Goal: Find contact information: Find contact information

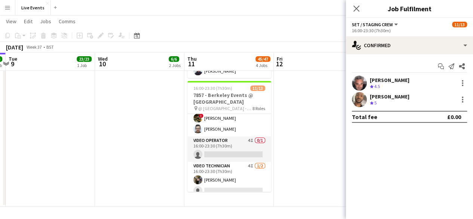
scroll to position [181, 0]
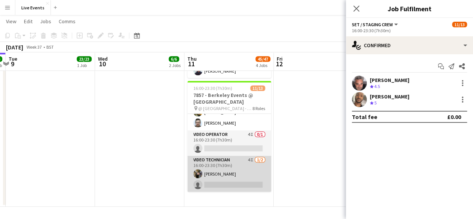
click at [209, 168] on app-card-role "Video Technician 4I [DATE] 16:00-23:30 (7h30m) [PERSON_NAME] single-neutral-act…" at bounding box center [229, 174] width 84 height 36
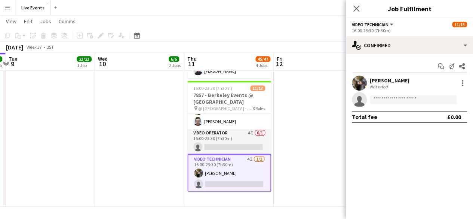
scroll to position [180, 0]
click at [356, 88] on app-user-avatar at bounding box center [359, 83] width 15 height 15
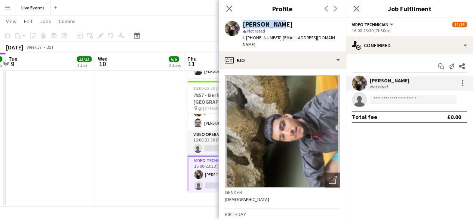
drag, startPoint x: 275, startPoint y: 24, endPoint x: 240, endPoint y: 25, distance: 34.4
click at [240, 25] on div "[PERSON_NAME] star Not rated t. [PHONE_NUMBER] | [EMAIL_ADDRESS][DOMAIN_NAME]" at bounding box center [282, 34] width 127 height 33
copy div "[PERSON_NAME]"
drag, startPoint x: 274, startPoint y: 37, endPoint x: 251, endPoint y: 40, distance: 23.0
click at [251, 40] on span "t. [PHONE_NUMBER]" at bounding box center [262, 38] width 39 height 6
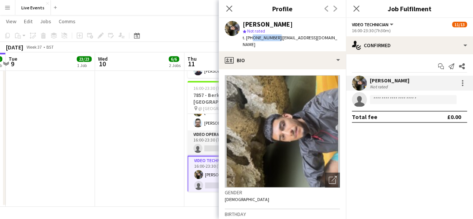
copy span "47887196166"
click at [227, 9] on icon "Close pop-in" at bounding box center [229, 8] width 7 height 7
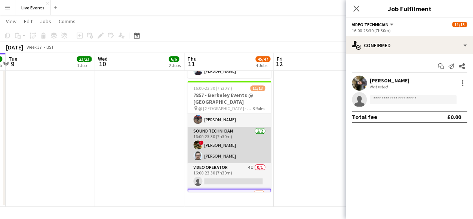
scroll to position [146, 0]
click at [236, 154] on app-card-role "Sound Technician [DATE] 16:00-23:30 (7h30m) ! [PERSON_NAME] [PERSON_NAME]" at bounding box center [229, 146] width 84 height 36
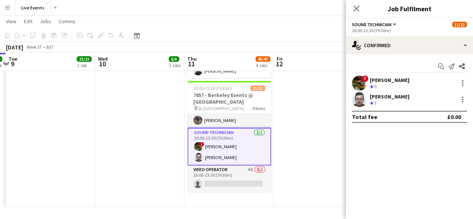
click at [361, 80] on app-user-avatar at bounding box center [359, 83] width 15 height 15
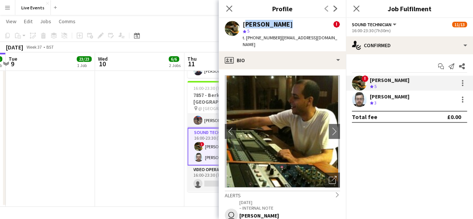
drag, startPoint x: 283, startPoint y: 24, endPoint x: 241, endPoint y: 24, distance: 42.6
click at [241, 24] on div "[PERSON_NAME] ! star 5 t. [PHONE_NUMBER] | [EMAIL_ADDRESS][DOMAIN_NAME]" at bounding box center [282, 34] width 127 height 33
drag, startPoint x: 284, startPoint y: 24, endPoint x: 241, endPoint y: 27, distance: 43.5
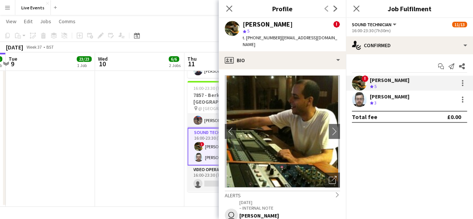
click at [241, 27] on div "[PERSON_NAME] ! star 5 t. [PHONE_NUMBER] | [EMAIL_ADDRESS][DOMAIN_NAME]" at bounding box center [282, 34] width 127 height 33
copy div "[PERSON_NAME]"
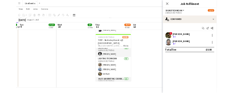
scroll to position [4, 0]
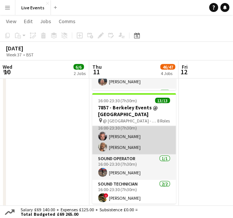
scroll to position [106, 0]
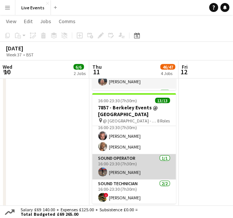
click at [103, 169] on app-user-avatar at bounding box center [102, 172] width 9 height 9
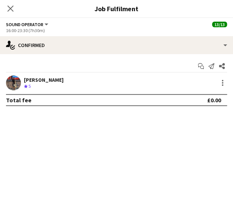
click at [13, 84] on app-user-avatar at bounding box center [13, 83] width 15 height 15
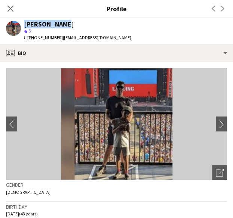
drag, startPoint x: 62, startPoint y: 24, endPoint x: 17, endPoint y: 24, distance: 45.3
click at [17, 24] on div "Jason Thomas star 5 t. +4407722116892 | jasonthomasaudio@gmail.com" at bounding box center [68, 31] width 137 height 26
click at [25, 21] on div "[PERSON_NAME]" at bounding box center [49, 24] width 50 height 7
drag, startPoint x: 24, startPoint y: 24, endPoint x: 71, endPoint y: 21, distance: 46.8
click at [71, 21] on div "[PERSON_NAME]" at bounding box center [77, 24] width 107 height 7
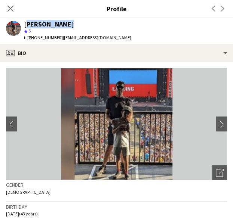
copy div "[PERSON_NAME]"
drag, startPoint x: 33, startPoint y: 37, endPoint x: 58, endPoint y: 36, distance: 25.5
click at [58, 36] on span "t. +4407722116892" at bounding box center [43, 38] width 39 height 6
copy span "407722116892"
drag, startPoint x: 15, startPoint y: 8, endPoint x: 10, endPoint y: 9, distance: 5.6
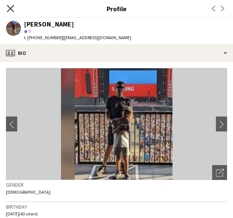
click at [10, 9] on div "Close pop-in" at bounding box center [10, 8] width 21 height 17
click at [10, 9] on icon at bounding box center [10, 8] width 7 height 7
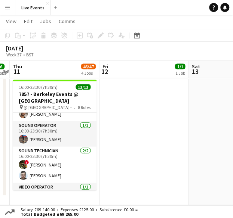
scroll to position [126, 0]
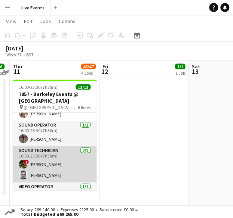
click at [23, 162] on app-user-avatar at bounding box center [23, 164] width 9 height 9
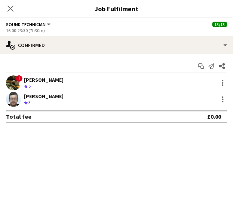
click at [15, 82] on app-user-avatar at bounding box center [13, 83] width 15 height 15
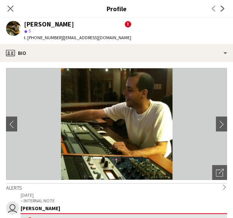
drag, startPoint x: 33, startPoint y: 37, endPoint x: 58, endPoint y: 37, distance: 24.7
click at [58, 37] on span "t. [PHONE_NUMBER]" at bounding box center [43, 38] width 39 height 6
copy span "07498563242"
click at [11, 6] on icon "Close pop-in" at bounding box center [10, 8] width 7 height 7
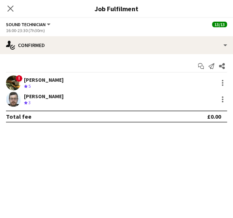
click at [14, 95] on app-user-avatar at bounding box center [13, 99] width 15 height 15
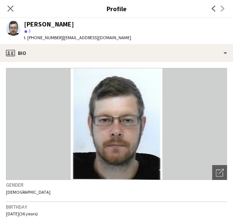
drag, startPoint x: 25, startPoint y: 23, endPoint x: 69, endPoint y: 24, distance: 44.1
click at [69, 24] on div "[PERSON_NAME]" at bounding box center [77, 24] width 107 height 7
copy div "[PERSON_NAME]"
drag, startPoint x: 34, startPoint y: 36, endPoint x: 56, endPoint y: 34, distance: 22.1
click at [56, 34] on div "t. +447582323579 | dracup.tobias@gmail.com" at bounding box center [77, 37] width 107 height 7
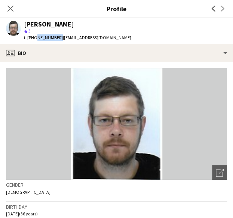
copy span "7582323579"
click at [26, 9] on h3 "Profile" at bounding box center [116, 9] width 233 height 10
click at [13, 12] on app-icon "Close pop-in" at bounding box center [10, 8] width 11 height 11
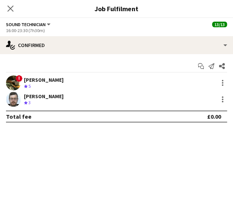
click at [13, 12] on icon at bounding box center [10, 9] width 6 height 6
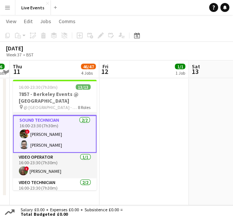
scroll to position [157, 0]
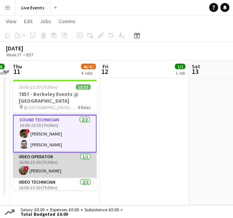
click at [49, 171] on app-card-role "Video Operator 1/1 16:00-23:30 (7h30m) ! Aubrey Fagon" at bounding box center [55, 165] width 84 height 25
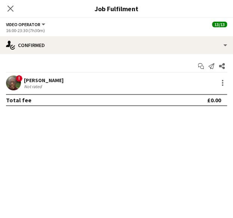
click at [44, 83] on div "Aubrey Fagon" at bounding box center [44, 80] width 40 height 7
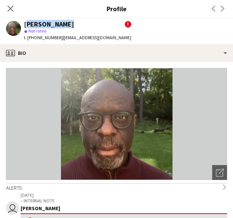
drag, startPoint x: 25, startPoint y: 20, endPoint x: 63, endPoint y: 26, distance: 38.6
click at [63, 26] on div "Aubrey Fagon" at bounding box center [49, 24] width 50 height 7
copy div "Aubrey Fagon"
drag, startPoint x: 34, startPoint y: 37, endPoint x: 58, endPoint y: 35, distance: 24.1
click at [58, 35] on div "t. +447950341641 | aubreyfagon@me.com" at bounding box center [77, 37] width 107 height 7
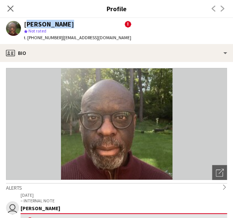
copy span "7950341641"
click at [12, 8] on icon "Close pop-in" at bounding box center [10, 8] width 7 height 7
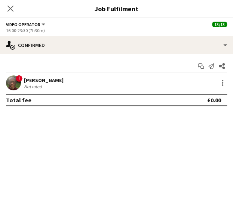
click at [12, 8] on icon "Close pop-in" at bounding box center [10, 9] width 6 height 6
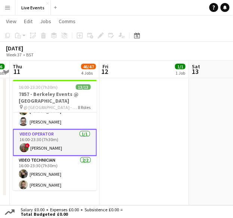
scroll to position [181, 0]
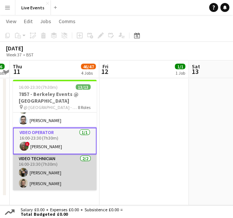
click at [37, 180] on app-card-role "Video Technician 2/2 16:00-23:30 (7h30m) Kyal Haria Jay Butcher" at bounding box center [55, 173] width 84 height 36
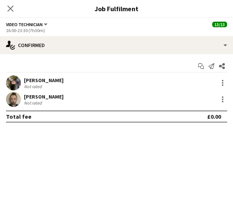
click at [16, 101] on app-user-avatar at bounding box center [13, 99] width 15 height 15
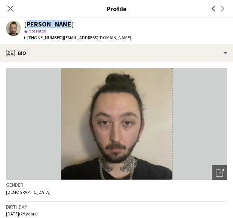
drag, startPoint x: 25, startPoint y: 24, endPoint x: 59, endPoint y: 26, distance: 34.1
click at [59, 26] on div "[PERSON_NAME]" at bounding box center [49, 24] width 50 height 7
copy div "[PERSON_NAME]"
drag, startPoint x: 57, startPoint y: 37, endPoint x: 34, endPoint y: 43, distance: 23.4
click at [34, 43] on div "Jay Butcher star Not rated t. +447707770951 | jayporter96@hotmail.co.uk" at bounding box center [68, 31] width 137 height 26
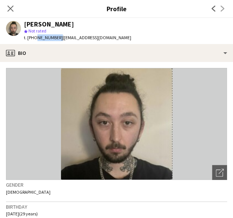
copy span "7707770951"
click at [10, 9] on icon "Close pop-in" at bounding box center [10, 8] width 7 height 7
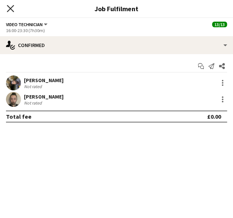
click at [11, 7] on icon "Close pop-in" at bounding box center [10, 8] width 7 height 7
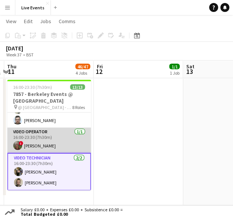
scroll to position [0, 264]
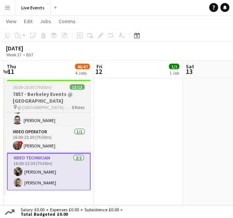
click at [44, 92] on h3 "7857 - Berkeley Events @ [GEOGRAPHIC_DATA]" at bounding box center [49, 97] width 84 height 13
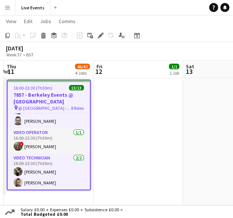
click at [46, 91] on app-job-card "16:00-23:30 (7h30m) 13/13 7857 - Berkeley Events @ Westminster Abbey pin @ West…" at bounding box center [49, 135] width 84 height 111
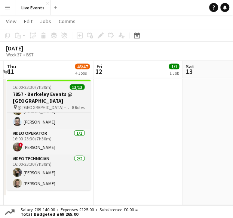
click at [46, 91] on h3 "7857 - Berkeley Events @ [GEOGRAPHIC_DATA]" at bounding box center [49, 97] width 84 height 13
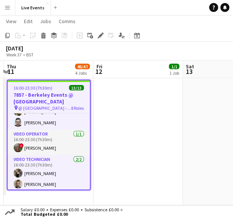
scroll to position [181, 0]
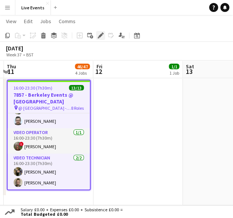
click at [102, 35] on icon at bounding box center [100, 36] width 4 height 4
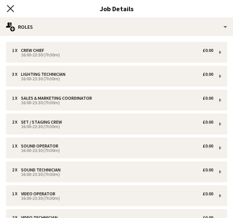
scroll to position [0, 0]
click at [10, 10] on icon "Close pop-in" at bounding box center [10, 8] width 7 height 7
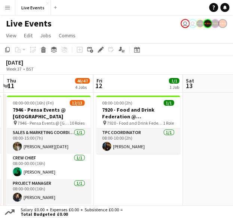
scroll to position [2, 0]
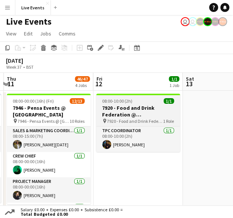
click at [128, 108] on h3 "7920 - Food and Drink Federation @ [GEOGRAPHIC_DATA]" at bounding box center [138, 111] width 84 height 13
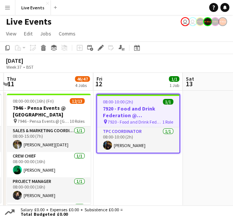
scroll to position [180, 0]
click at [128, 108] on h3 "7920 - Food and Drink Federation @ [GEOGRAPHIC_DATA]" at bounding box center [138, 111] width 82 height 13
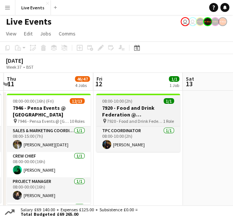
click at [127, 108] on h3 "7920 - Food and Drink Federation @ [GEOGRAPHIC_DATA]" at bounding box center [138, 111] width 84 height 13
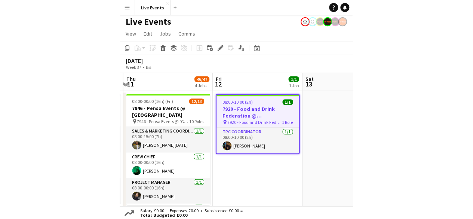
scroll to position [0, 271]
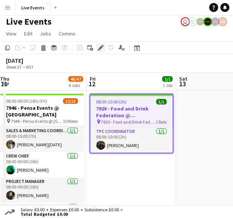
drag, startPoint x: 120, startPoint y: 116, endPoint x: 102, endPoint y: 49, distance: 69.9
click at [126, 110] on h3 "7920 - Food and Drink Federation @ [GEOGRAPHIC_DATA]" at bounding box center [131, 111] width 82 height 13
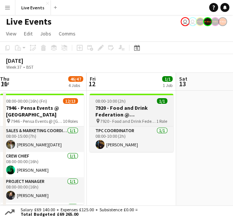
click at [126, 110] on h3 "7920 - Food and Drink Federation @ [GEOGRAPHIC_DATA]" at bounding box center [131, 111] width 84 height 13
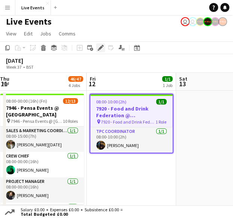
click at [101, 45] on icon "Edit" at bounding box center [101, 48] width 6 height 6
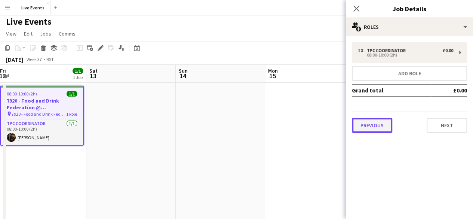
click at [238, 122] on button "Previous" at bounding box center [372, 125] width 40 height 15
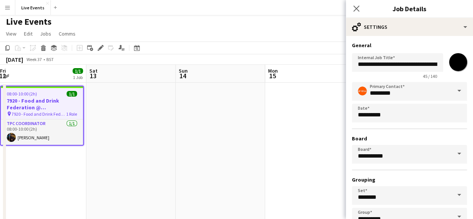
click at [238, 122] on div "**********" at bounding box center [409, 154] width 115 height 144
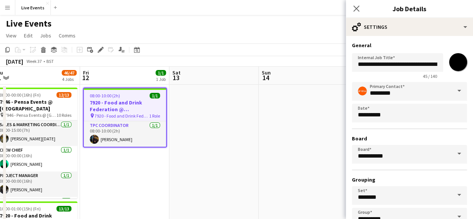
scroll to position [49, 0]
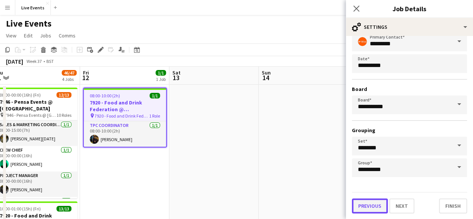
click at [238, 208] on button "Previous" at bounding box center [370, 205] width 36 height 15
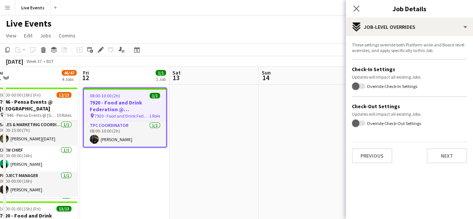
scroll to position [0, 0]
click at [238, 155] on button "Previous" at bounding box center [372, 155] width 40 height 15
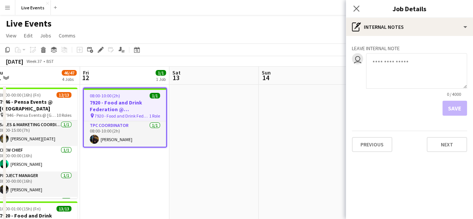
click at [238, 155] on div "Leave internal note user 0 / 4000 Save Previous Next" at bounding box center [409, 97] width 127 height 122
click at [238, 149] on button "Previous" at bounding box center [372, 144] width 40 height 15
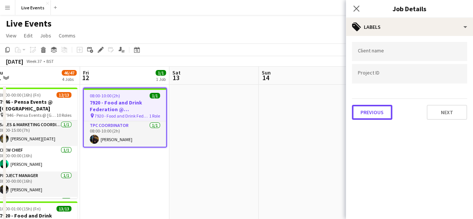
click at [238, 107] on button "Previous" at bounding box center [372, 112] width 40 height 15
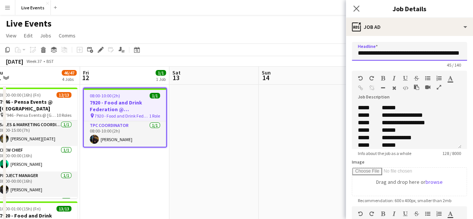
drag, startPoint x: 358, startPoint y: 51, endPoint x: 440, endPoint y: 54, distance: 82.3
click at [238, 54] on input "**********" at bounding box center [409, 51] width 115 height 19
drag, startPoint x: 448, startPoint y: 55, endPoint x: 478, endPoint y: 55, distance: 29.9
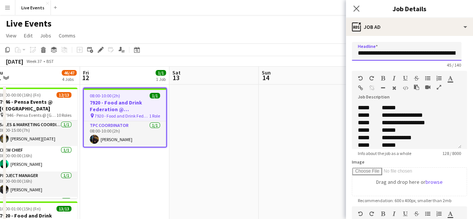
scroll to position [156, 0]
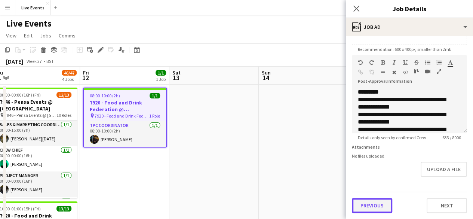
click at [238, 207] on button "Previous" at bounding box center [372, 205] width 40 height 15
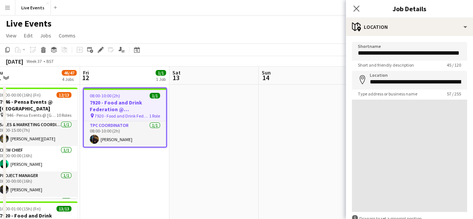
scroll to position [0, 0]
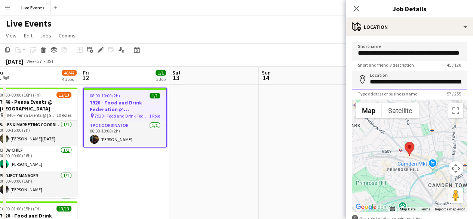
click at [238, 83] on input "**********" at bounding box center [409, 80] width 115 height 19
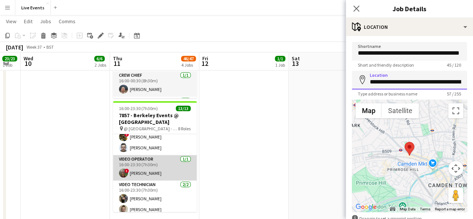
scroll to position [180, 0]
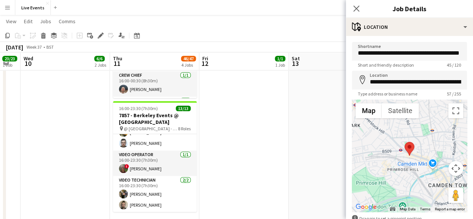
drag, startPoint x: 226, startPoint y: 149, endPoint x: 273, endPoint y: 236, distance: 98.7
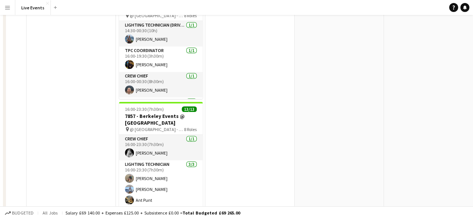
scroll to position [0, 0]
